Goal: Task Accomplishment & Management: Manage account settings

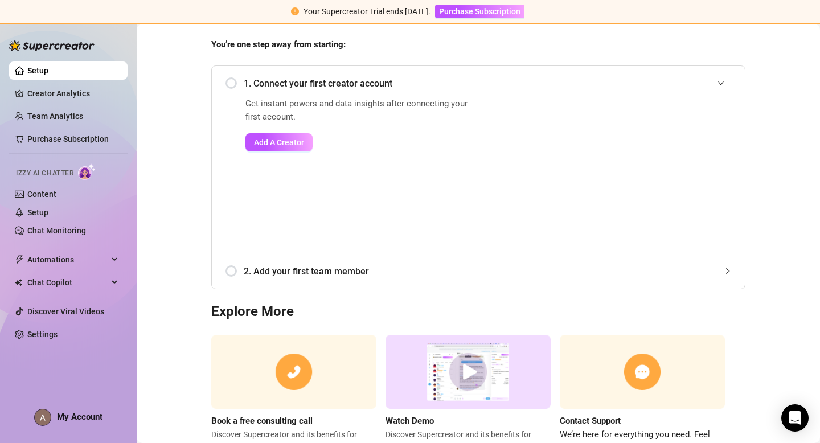
scroll to position [100, 0]
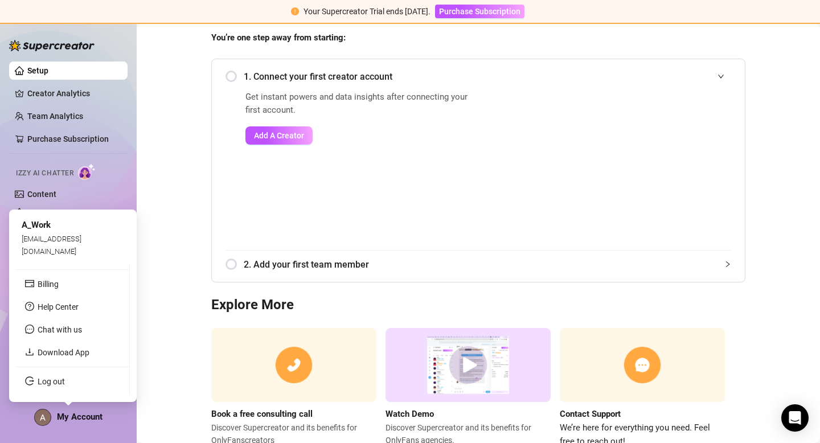
click at [72, 413] on span "My Account" at bounding box center [80, 416] width 46 height 10
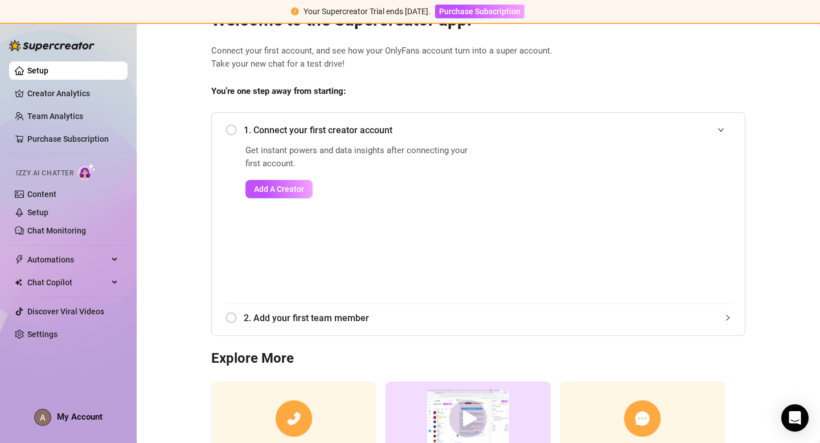
scroll to position [0, 0]
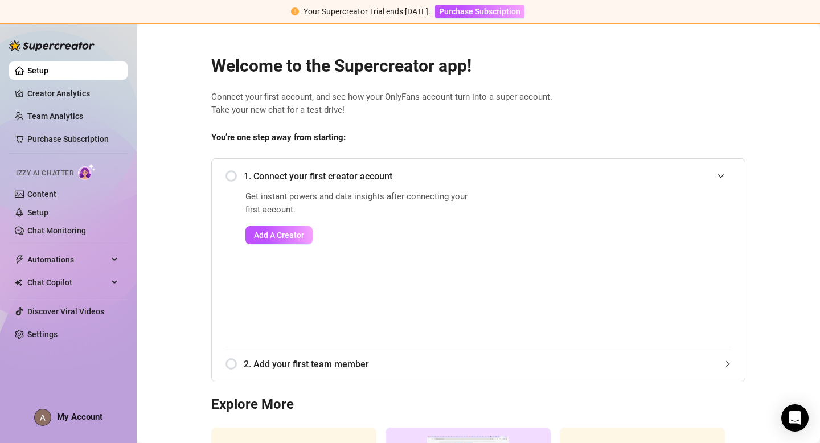
click at [235, 174] on div "1. Connect your first creator account" at bounding box center [477, 176] width 505 height 28
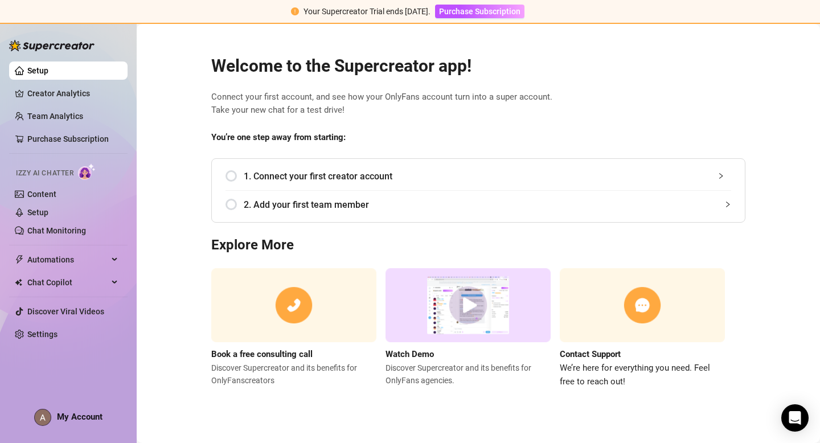
click at [231, 174] on div "1. Connect your first creator account" at bounding box center [477, 176] width 505 height 28
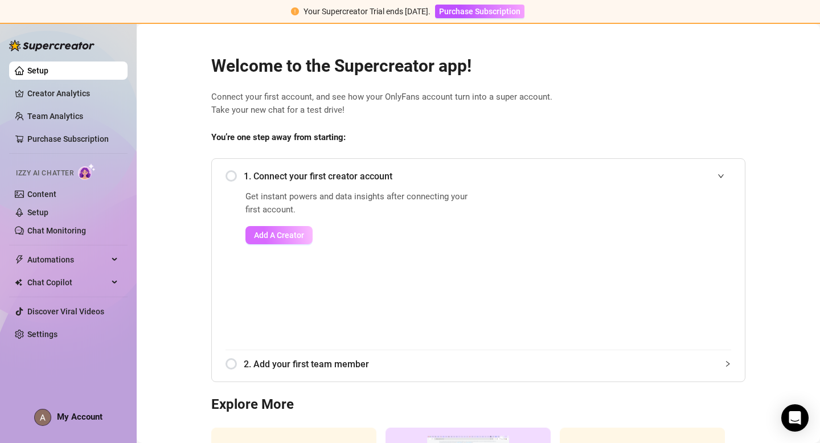
click at [279, 235] on span "Add A Creator" at bounding box center [279, 234] width 50 height 9
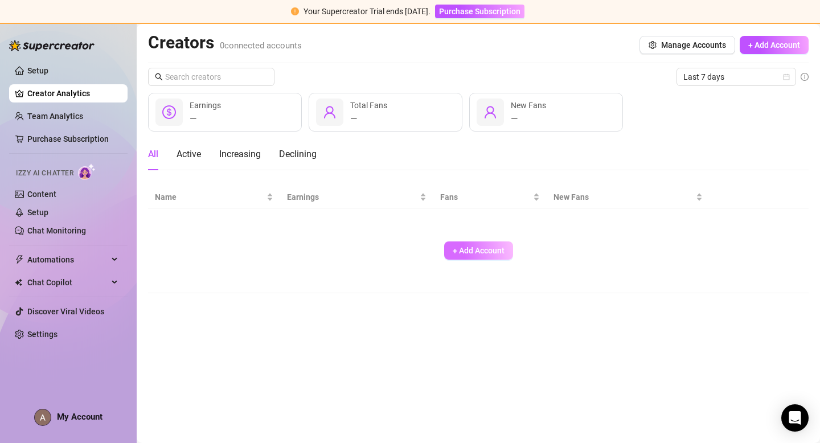
click at [495, 247] on span "+ Add Account" at bounding box center [478, 250] width 52 height 9
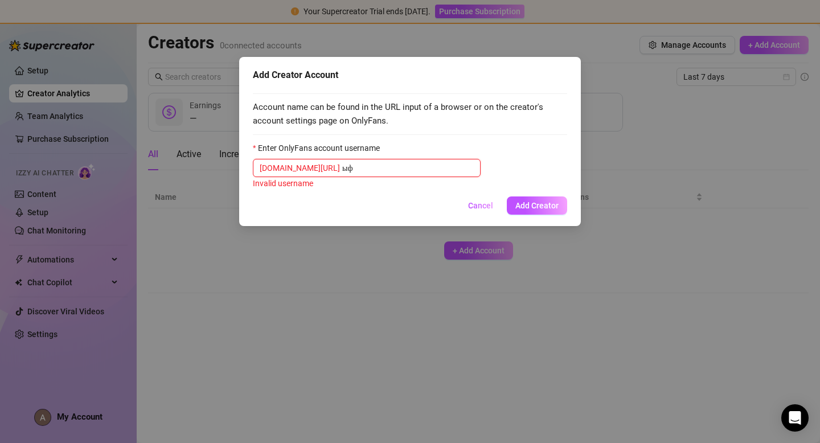
type input "ы"
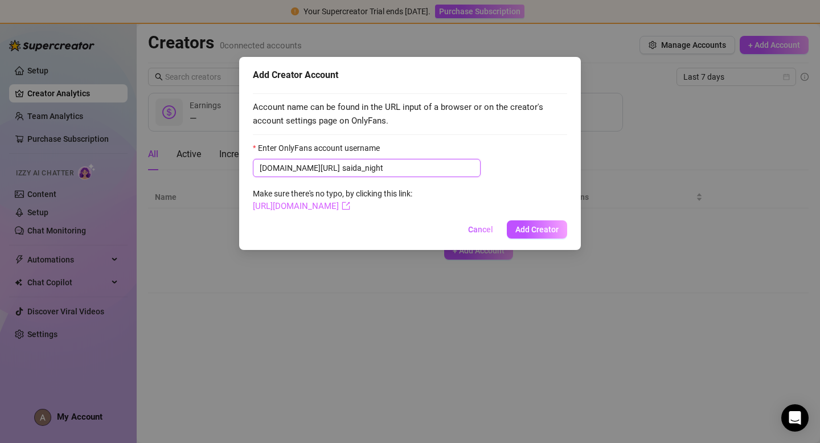
type input "saida_night"
click at [350, 208] on link "[URL][DOMAIN_NAME]" at bounding box center [301, 206] width 97 height 10
click at [533, 230] on span "Add Creator" at bounding box center [536, 229] width 43 height 9
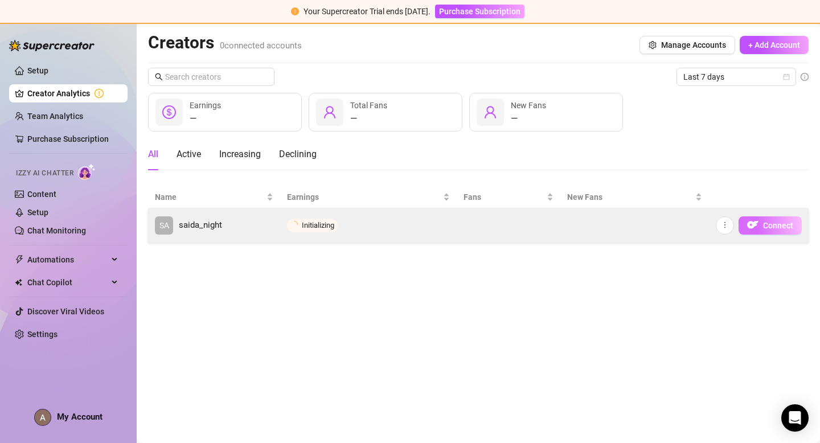
click at [761, 224] on button "Connect" at bounding box center [769, 225] width 63 height 18
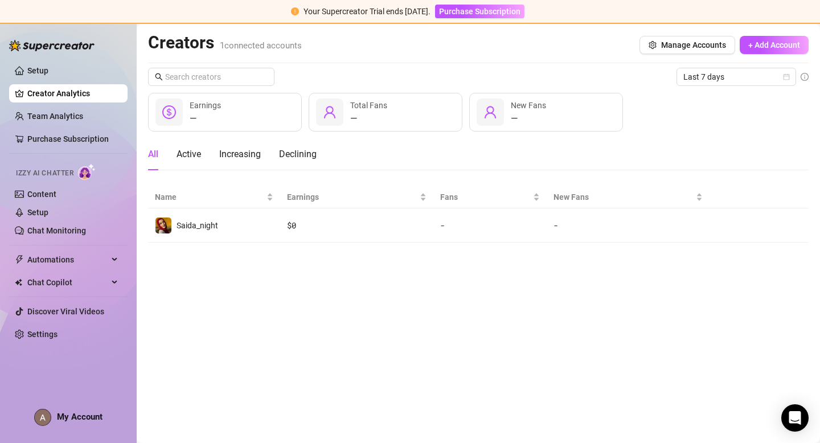
click at [61, 421] on div "My Account" at bounding box center [68, 417] width 68 height 17
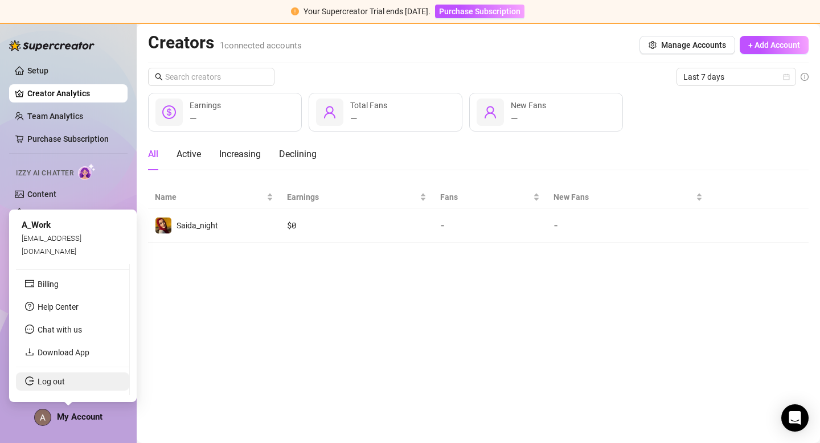
click at [59, 379] on link "Log out" at bounding box center [51, 381] width 27 height 9
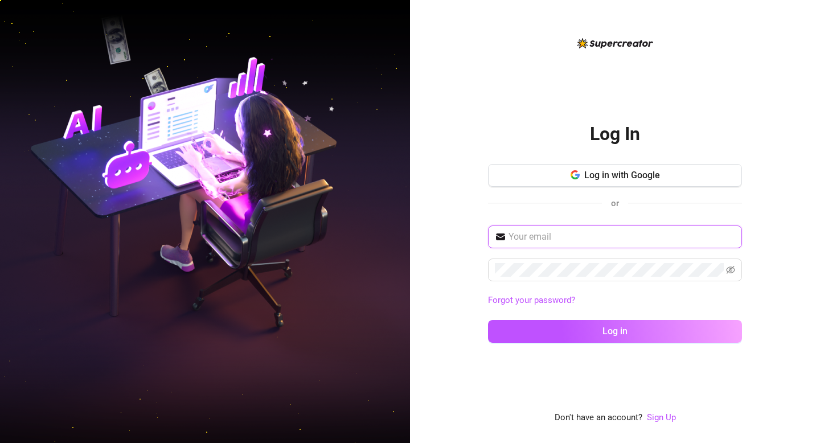
type input "[EMAIL_ADDRESS][DOMAIN_NAME]"
click at [643, 231] on input "[EMAIL_ADDRESS][DOMAIN_NAME]" at bounding box center [621, 237] width 227 height 14
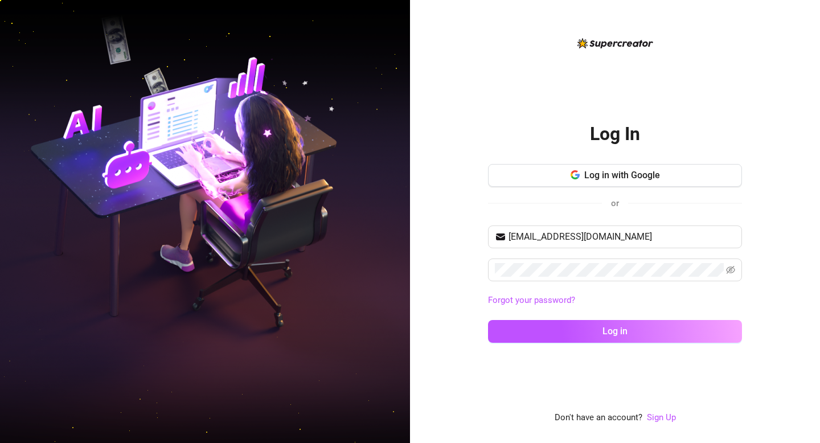
click at [456, 260] on div "Log In Log in with Google or [EMAIL_ADDRESS][DOMAIN_NAME] Forgot your password?…" at bounding box center [615, 221] width 410 height 443
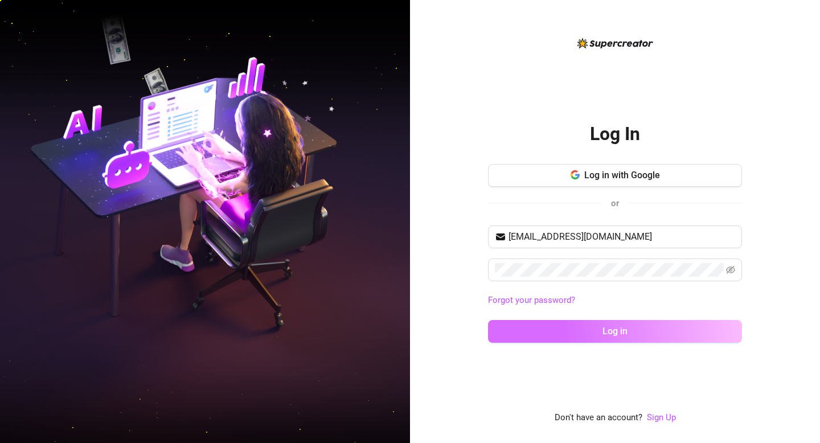
click at [595, 324] on button "Log in" at bounding box center [615, 331] width 254 height 23
